Goal: Find specific page/section

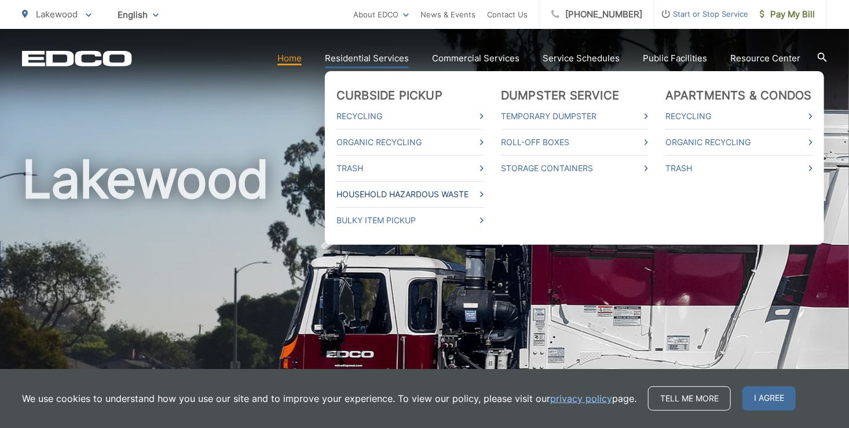
click at [483, 192] on icon at bounding box center [481, 195] width 3 height 6
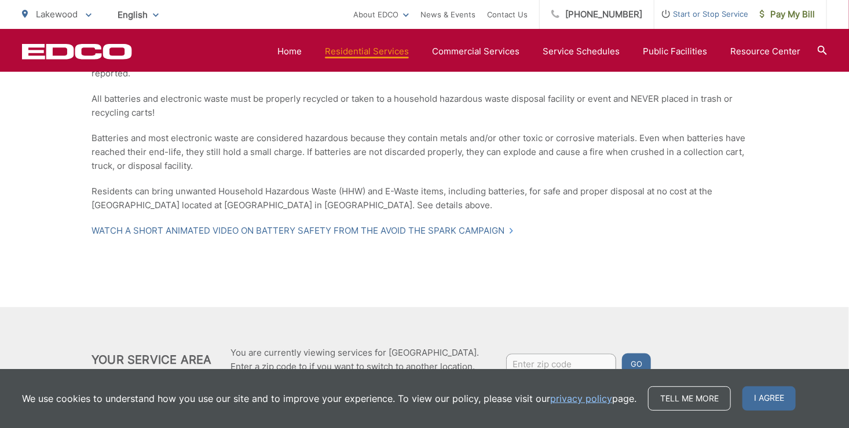
scroll to position [1143, 0]
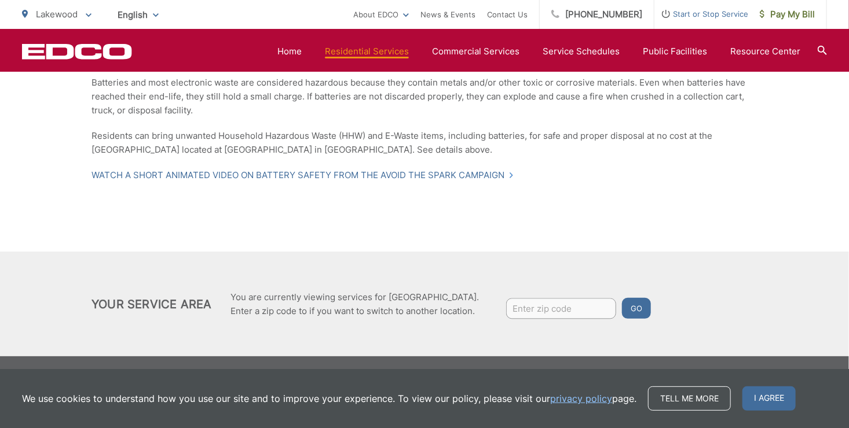
click at [525, 310] on input "Enter zip code" at bounding box center [561, 308] width 110 height 21
type input "90712"
click at [622, 298] on button "Go" at bounding box center [636, 308] width 29 height 21
